Goal: Information Seeking & Learning: Find specific fact

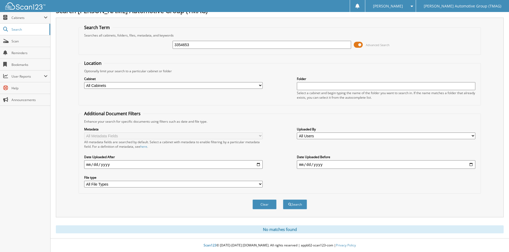
drag, startPoint x: 146, startPoint y: 46, endPoint x: 118, endPoint y: 46, distance: 28.0
click at [118, 46] on div "3354653 Advanced Search" at bounding box center [279, 45] width 396 height 14
type input "721851"
click at [283, 200] on button "Search" at bounding box center [295, 205] width 24 height 10
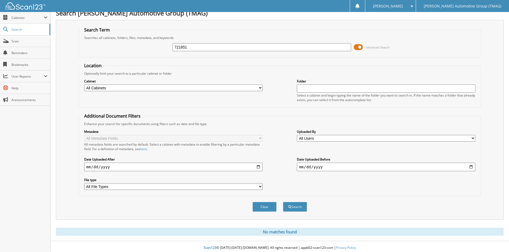
scroll to position [9, 0]
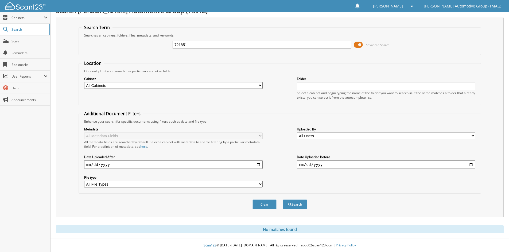
click at [190, 43] on input "721851" at bounding box center [261, 45] width 178 height 8
type input "7218251"
click at [283, 200] on button "Search" at bounding box center [295, 205] width 24 height 10
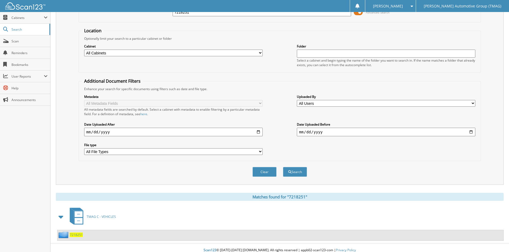
scroll to position [46, 0]
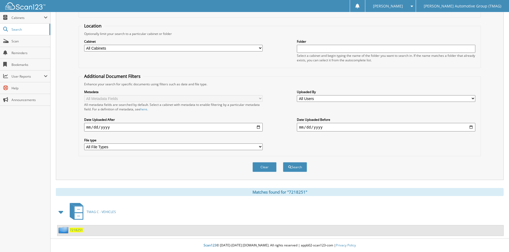
click at [74, 231] on span "7218251" at bounding box center [76, 230] width 13 height 5
